Goal: Find specific page/section

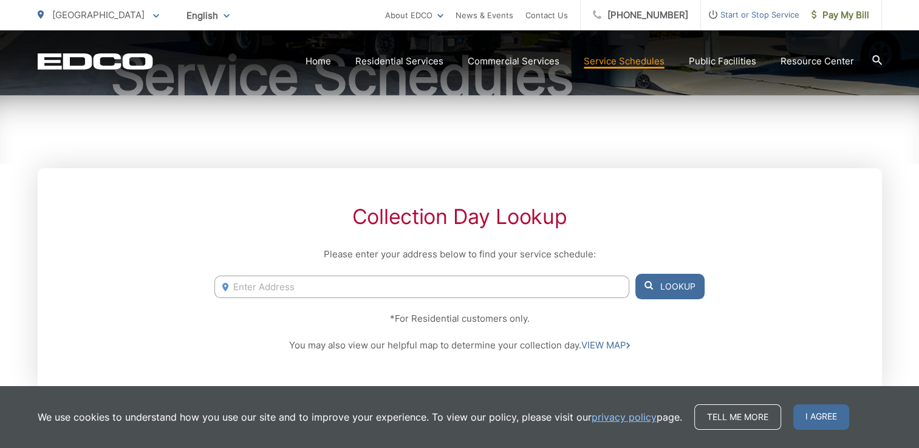
scroll to position [149, 0]
click at [337, 287] on input "Enter Address" at bounding box center [422, 286] width 414 height 22
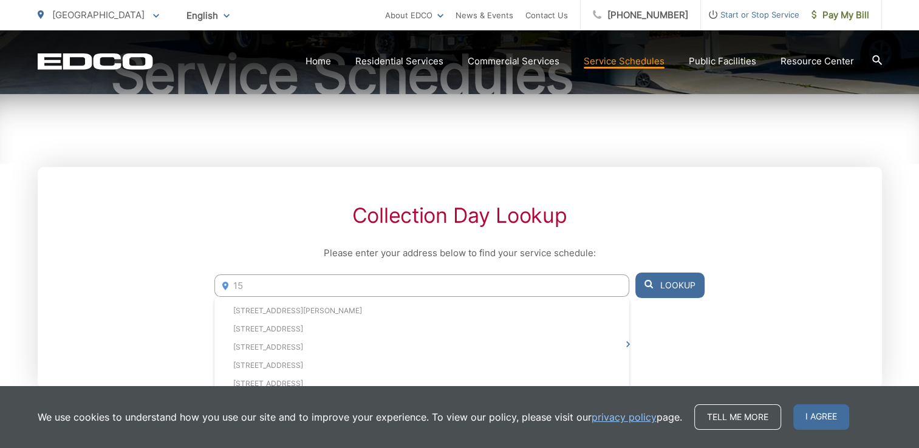
type input "1"
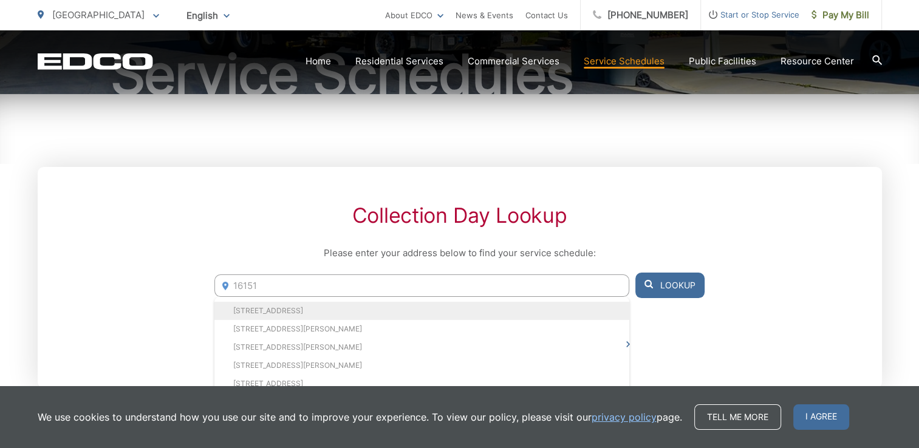
click at [331, 314] on li "[STREET_ADDRESS]" at bounding box center [422, 311] width 414 height 18
type input "[STREET_ADDRESS]"
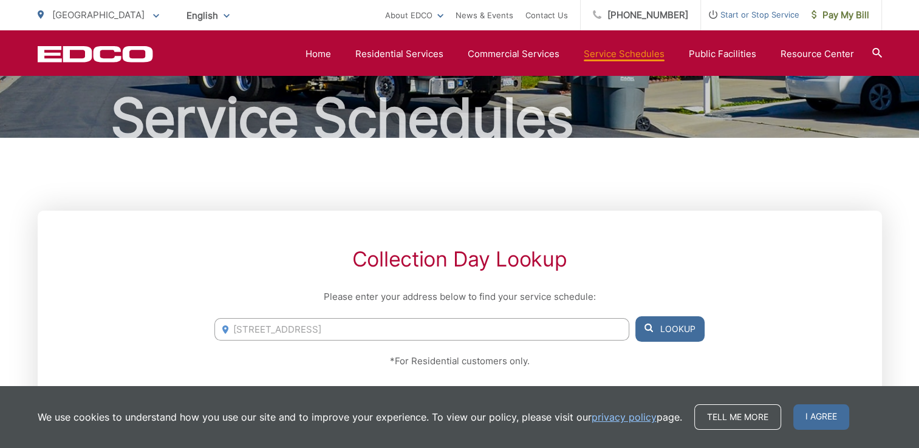
scroll to position [0, 0]
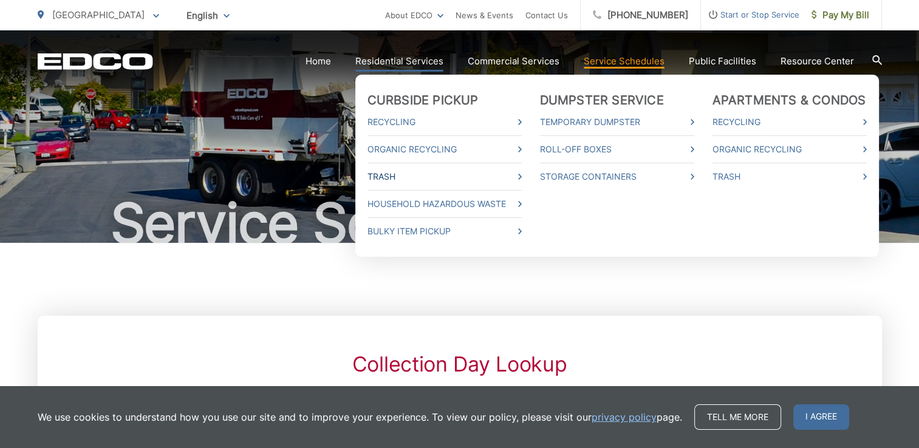
click at [389, 180] on link "Trash" at bounding box center [445, 177] width 154 height 15
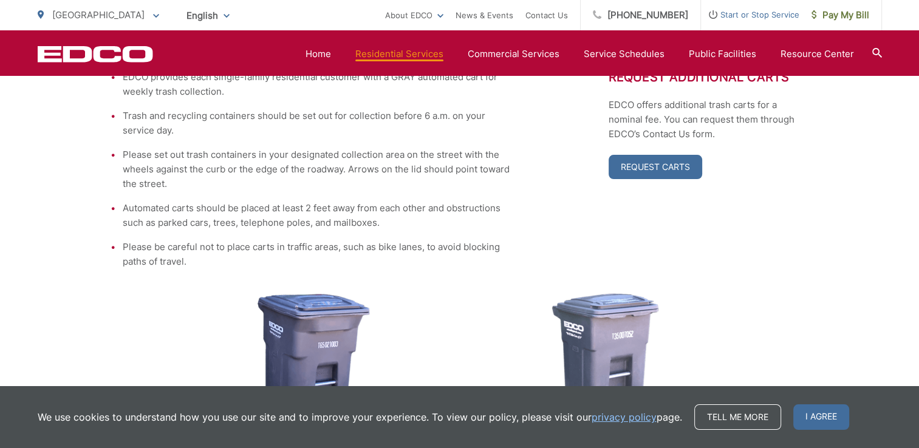
scroll to position [304, 0]
click at [327, 52] on link "Home" at bounding box center [319, 54] width 26 height 15
